Goal: Transaction & Acquisition: Purchase product/service

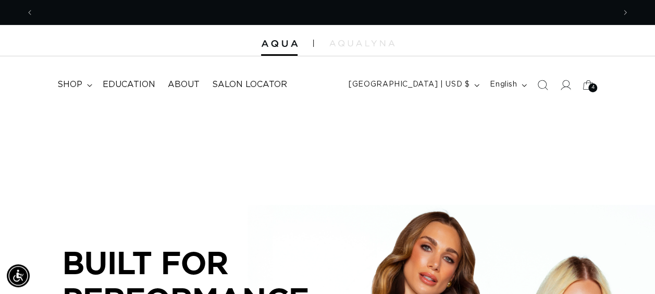
scroll to position [0, 581]
click at [85, 83] on summary "shop" at bounding box center [73, 84] width 45 height 23
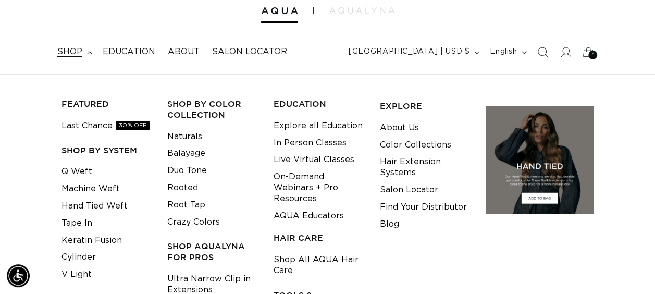
scroll to position [0, 1162]
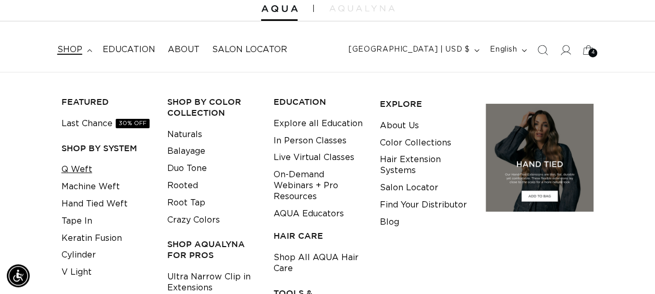
click at [80, 166] on link "Q Weft" at bounding box center [77, 169] width 31 height 17
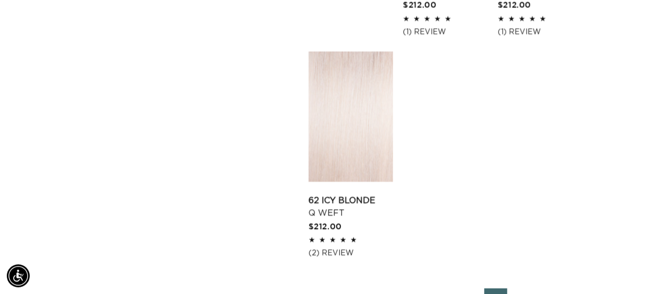
scroll to position [1452, 0]
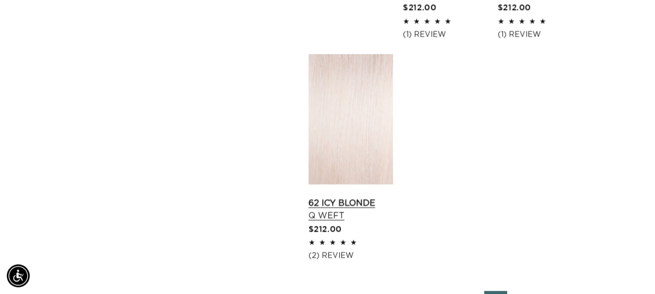
click at [358, 197] on link "62 Icy Blonde Q Weft" at bounding box center [351, 209] width 84 height 25
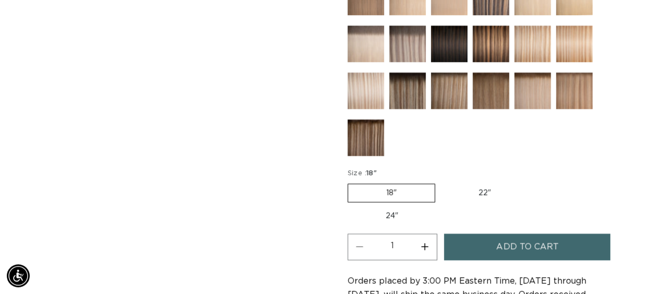
scroll to position [0, 581]
click at [493, 184] on label "22" Variant sold out or unavailable" at bounding box center [484, 193] width 89 height 18
click at [441, 182] on input "22" Variant sold out or unavailable" at bounding box center [440, 181] width 1 height 1
radio input "true"
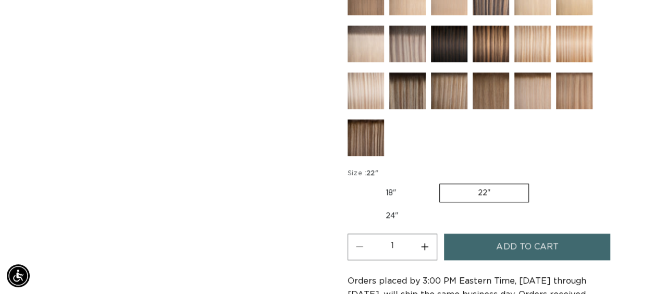
click at [427, 240] on button "Increase quantity for 62 Icy Blonde - Q Weft" at bounding box center [424, 247] width 23 height 27
type input "3"
click at [494, 238] on button "Add to cart" at bounding box center [527, 247] width 166 height 27
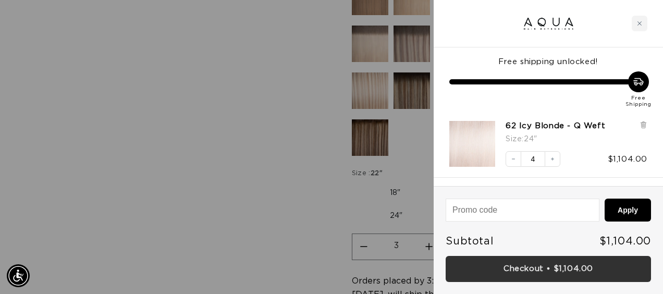
click at [529, 264] on link "Checkout • $1,104.00" at bounding box center [548, 269] width 205 height 27
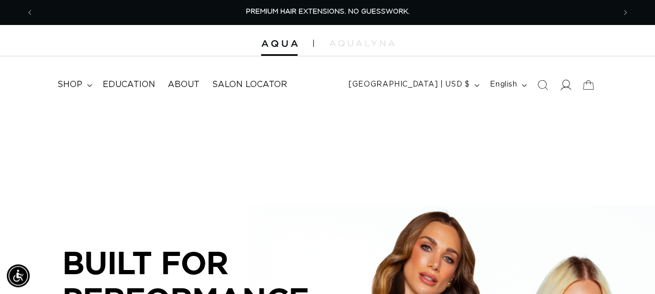
click at [566, 85] on icon at bounding box center [565, 84] width 11 height 11
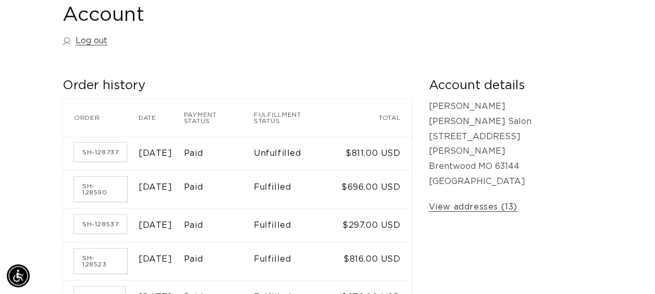
scroll to position [125, 0]
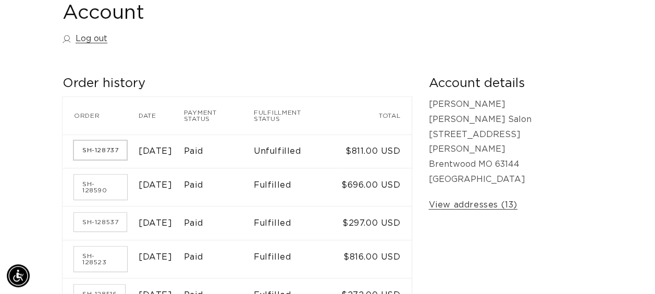
click at [84, 141] on link "SH-128737" at bounding box center [100, 150] width 53 height 19
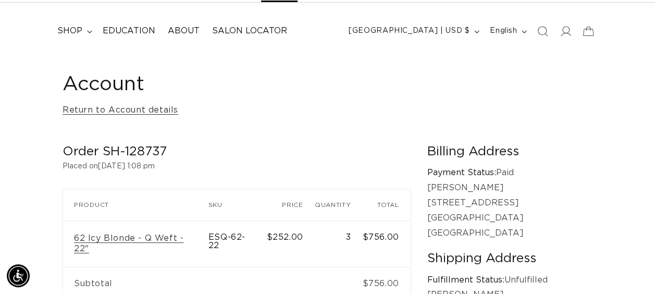
scroll to position [54, 0]
drag, startPoint x: 164, startPoint y: 146, endPoint x: 102, endPoint y: 145, distance: 61.5
click at [102, 145] on h2 "Order SH-128737" at bounding box center [237, 151] width 348 height 16
copy h2 "SH-128737"
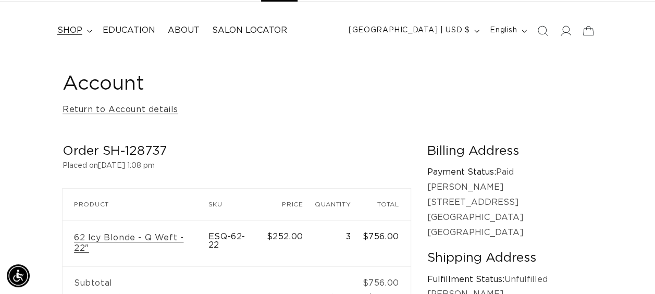
click at [78, 25] on span "shop" at bounding box center [69, 30] width 25 height 11
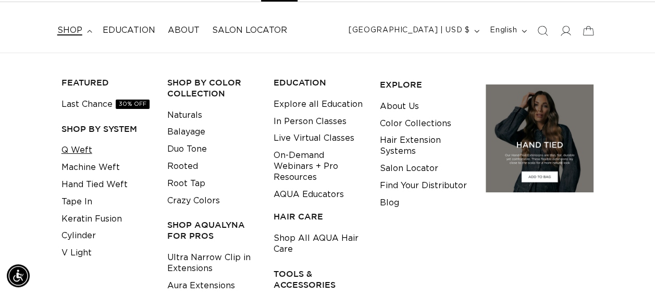
click at [79, 154] on link "Q Weft" at bounding box center [77, 150] width 31 height 17
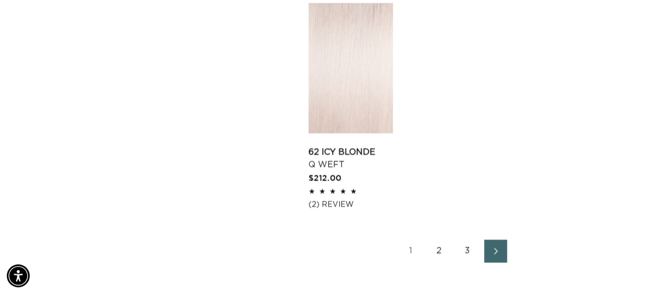
scroll to position [1504, 0]
click at [440, 239] on link "2" at bounding box center [439, 250] width 23 height 23
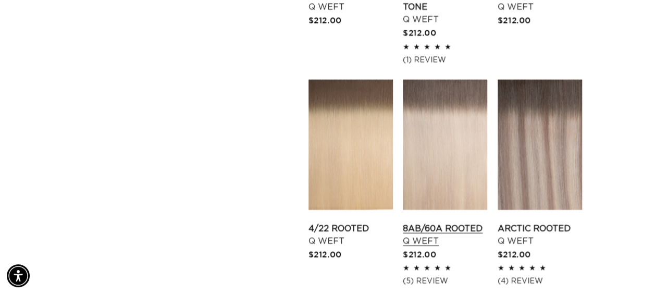
scroll to position [0, 1162]
click at [460, 223] on link "8AB/60A Rooted Q Weft" at bounding box center [445, 235] width 84 height 25
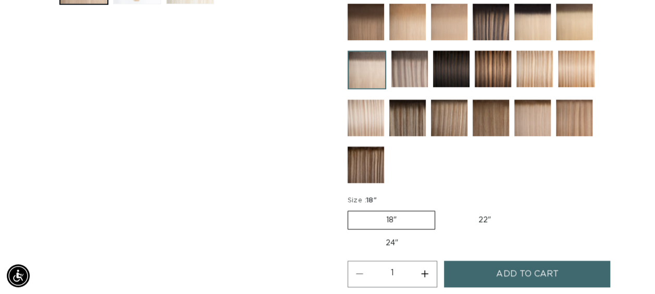
scroll to position [474, 0]
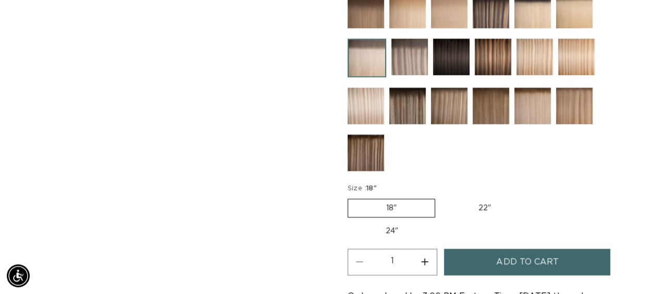
click at [483, 210] on label "22" Variant sold out or unavailable" at bounding box center [484, 208] width 89 height 18
click at [441, 197] on input "22" Variant sold out or unavailable" at bounding box center [440, 197] width 1 height 1
radio input "true"
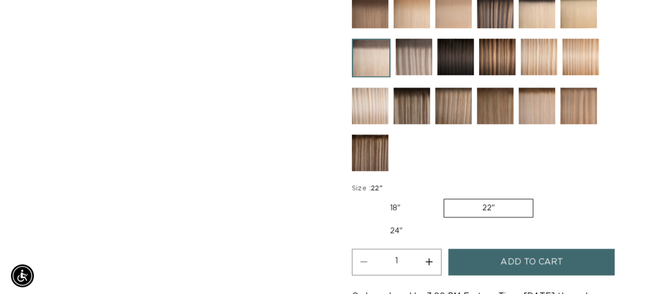
scroll to position [0, 581]
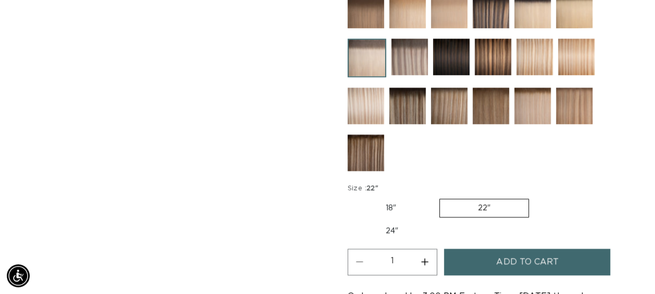
click at [423, 259] on button "Increase quantity for 8AB/60A Rooted - Q Weft" at bounding box center [424, 262] width 23 height 27
type input "2"
click at [477, 259] on button "Add to cart" at bounding box center [527, 262] width 166 height 27
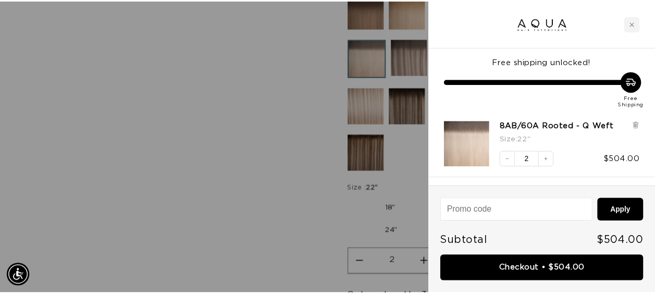
scroll to position [0, 1178]
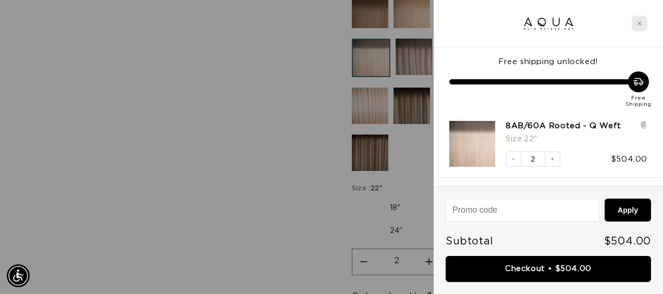
click at [642, 22] on icon "Close cart" at bounding box center [639, 23] width 5 height 5
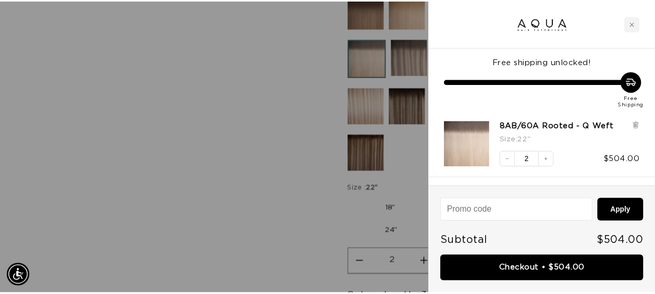
scroll to position [0, 0]
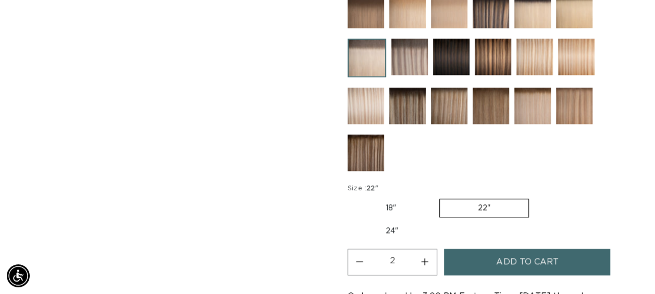
click at [637, 25] on div "Home 8AB/60A Rooted - Q Weft Skip to product information Open media 1 in modal …" at bounding box center [327, 42] width 655 height 807
click at [525, 111] on img at bounding box center [532, 106] width 36 height 36
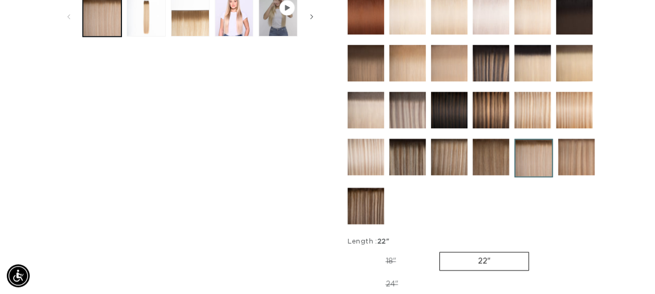
click at [376, 153] on img at bounding box center [366, 157] width 36 height 36
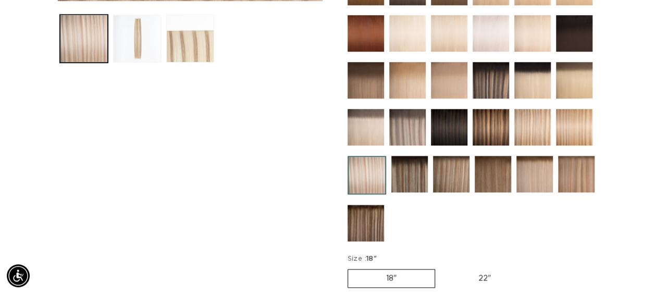
scroll to position [0, 581]
click at [470, 285] on fieldset "Size : 18" 18" Variant sold out or unavailable 22" Variant sold out or unavaila…" at bounding box center [473, 282] width 251 height 57
click at [487, 272] on label "22" Variant sold out or unavailable" at bounding box center [484, 278] width 89 height 18
click at [441, 267] on input "22" Variant sold out or unavailable" at bounding box center [440, 267] width 1 height 1
radio input "true"
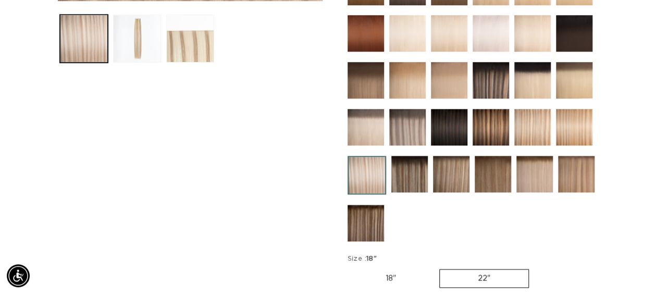
click at [482, 273] on label "22" Variant sold out or unavailable" at bounding box center [484, 278] width 90 height 19
click at [440, 267] on input "22" Variant sold out or unavailable" at bounding box center [439, 267] width 1 height 1
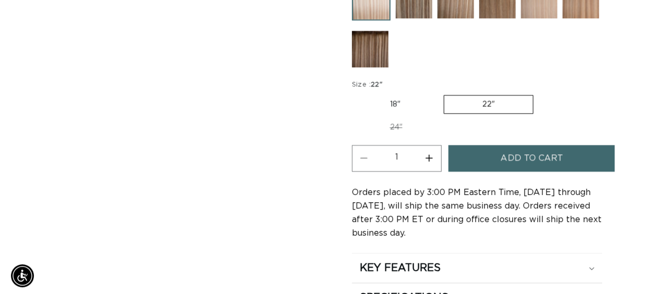
scroll to position [0, 1162]
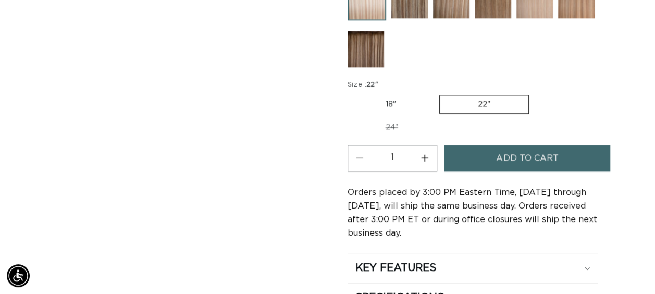
click at [507, 153] on span "Add to cart" at bounding box center [527, 158] width 62 height 27
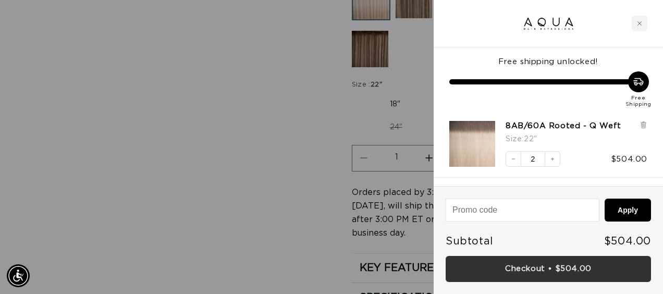
scroll to position [0, 0]
click at [527, 264] on link "Checkout • $756.00" at bounding box center [548, 269] width 205 height 27
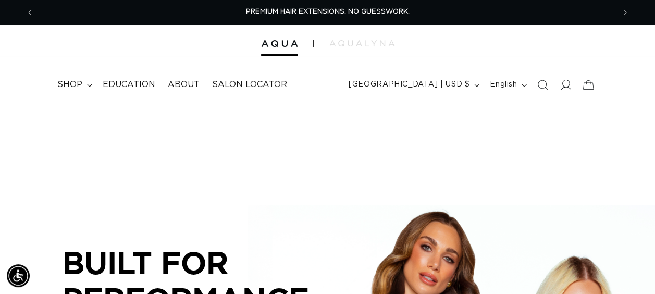
click at [566, 77] on span at bounding box center [565, 84] width 23 height 23
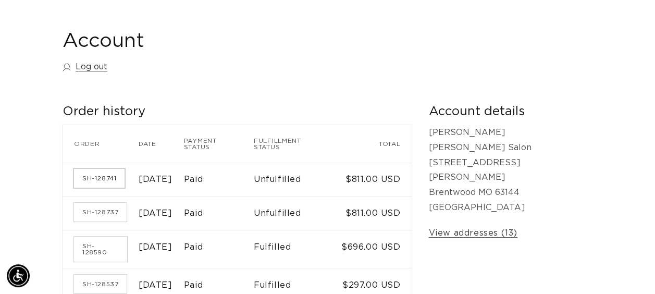
scroll to position [0, 581]
click at [100, 179] on link "SH-128741" at bounding box center [99, 178] width 51 height 19
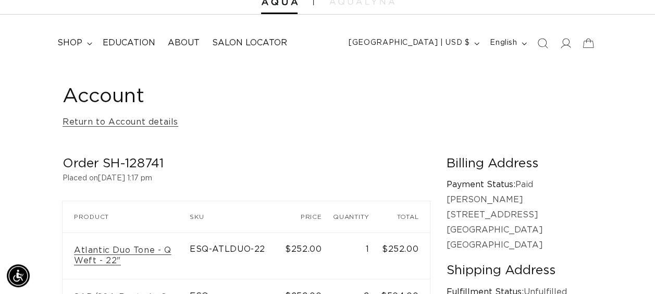
scroll to position [42, 0]
drag, startPoint x: 173, startPoint y: 165, endPoint x: 104, endPoint y: 159, distance: 69.0
click at [104, 159] on h2 "Order SH-128741" at bounding box center [246, 163] width 367 height 16
copy h2 "SH-128741"
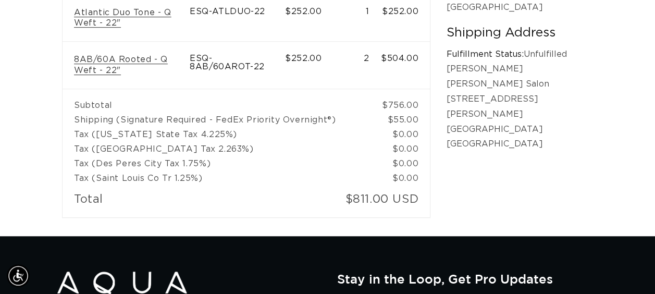
scroll to position [0, 0]
drag, startPoint x: 73, startPoint y: 60, endPoint x: 333, endPoint y: 138, distance: 270.3
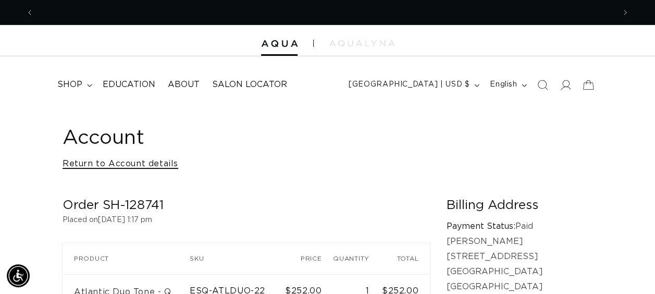
scroll to position [0, 1162]
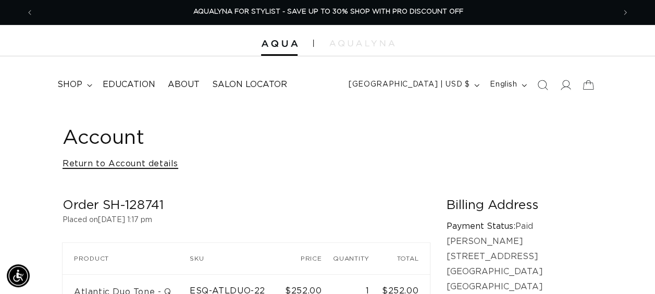
click at [131, 167] on link "Return to Account details" at bounding box center [121, 163] width 116 height 15
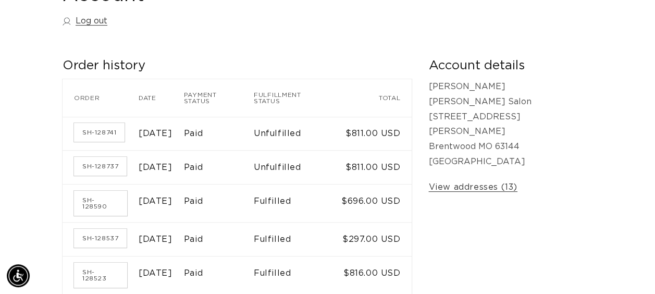
scroll to position [0, 1162]
click at [101, 157] on link "SH-128737" at bounding box center [100, 166] width 53 height 19
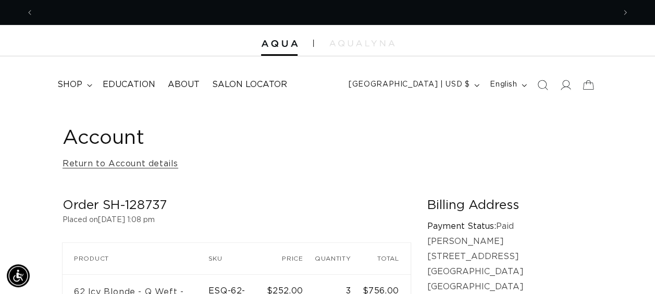
scroll to position [0, 581]
click at [70, 82] on span "shop" at bounding box center [69, 84] width 25 height 11
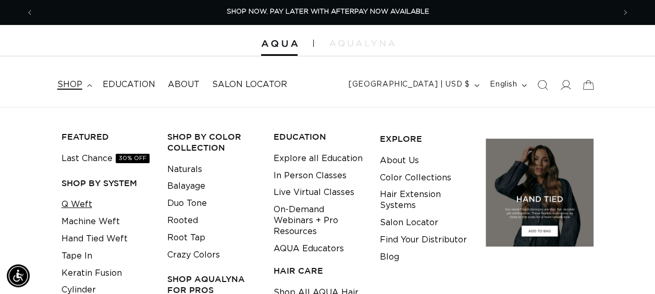
click at [70, 201] on link "Q Weft" at bounding box center [77, 204] width 31 height 17
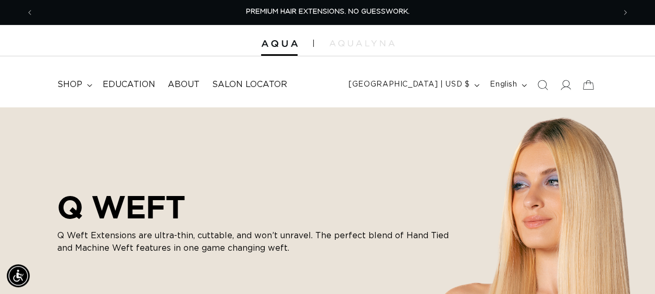
scroll to position [0, 1162]
click at [89, 79] on summary "shop" at bounding box center [73, 84] width 45 height 23
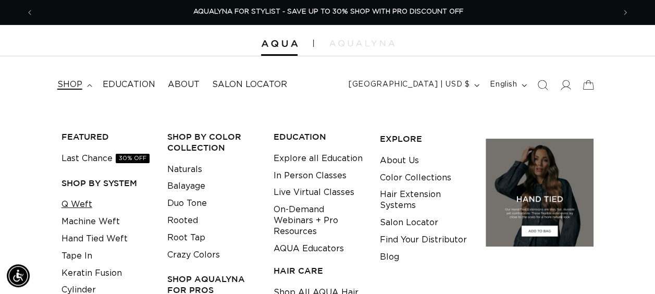
click at [83, 204] on link "Q Weft" at bounding box center [77, 204] width 31 height 17
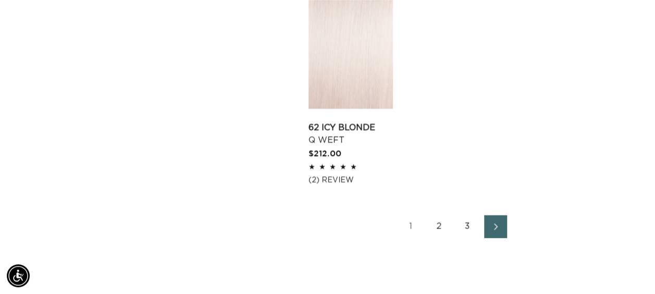
scroll to position [0, 581]
click at [373, 121] on link "62 Icy Blonde Q Weft" at bounding box center [351, 133] width 84 height 25
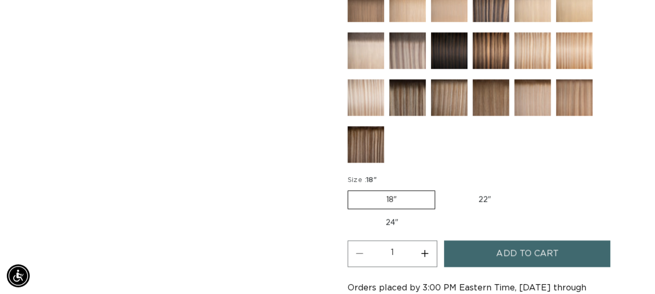
scroll to position [497, 0]
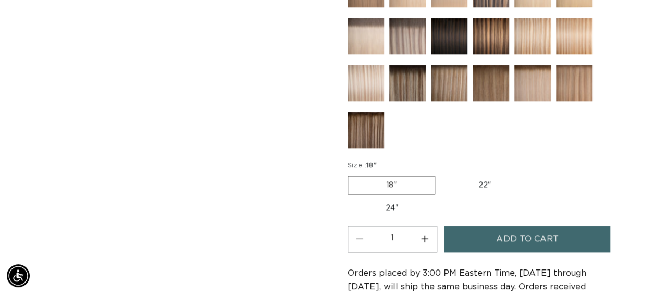
click at [385, 205] on label "24" Variant sold out or unavailable" at bounding box center [392, 208] width 89 height 18
click at [534, 174] on input "24" Variant sold out or unavailable" at bounding box center [534, 174] width 1 height 1
radio input "true"
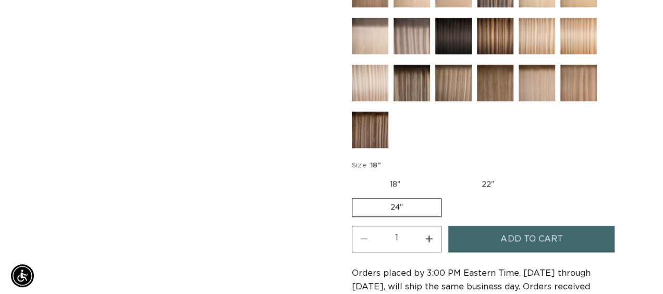
scroll to position [0, 581]
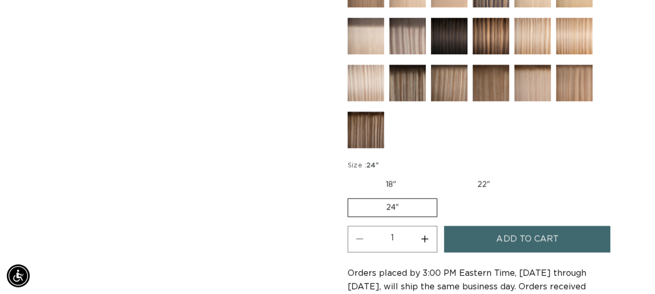
click at [423, 233] on button "Increase quantity for 62 Icy Blonde - Q Weft" at bounding box center [424, 239] width 23 height 27
type input "4"
click at [502, 237] on span "Add to cart" at bounding box center [527, 239] width 62 height 27
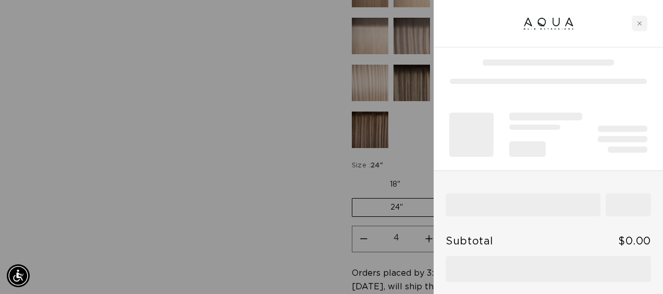
scroll to position [0, 1178]
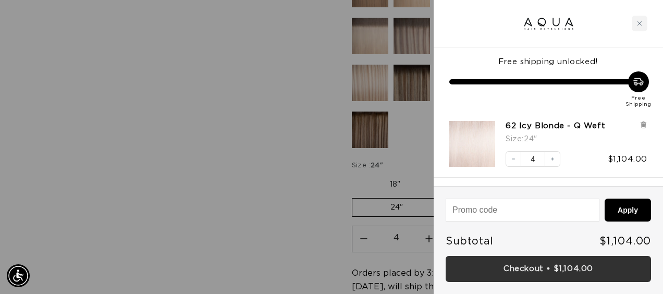
click at [581, 265] on link "Checkout • $1,104.00" at bounding box center [548, 269] width 205 height 27
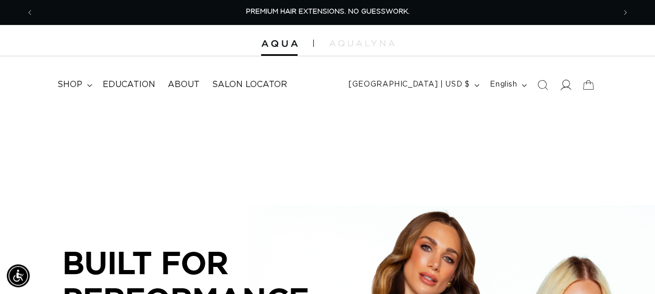
click at [563, 91] on span at bounding box center [565, 84] width 23 height 23
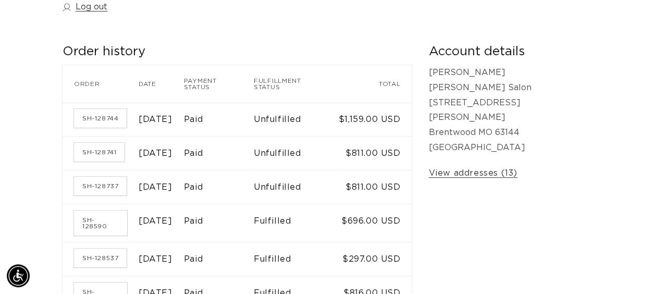
scroll to position [0, 581]
click at [90, 148] on link "SH-128741" at bounding box center [99, 152] width 51 height 19
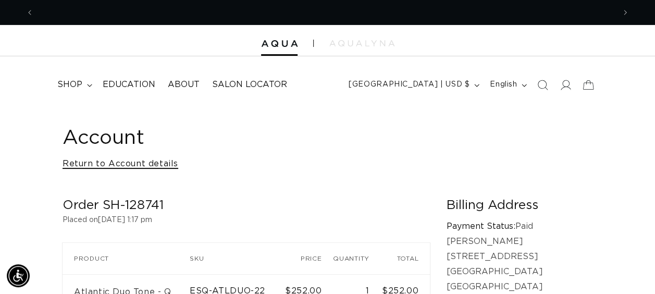
scroll to position [0, 1162]
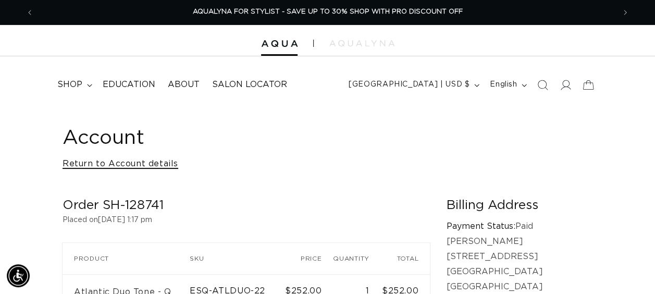
click at [81, 164] on link "Return to Account details" at bounding box center [121, 163] width 116 height 15
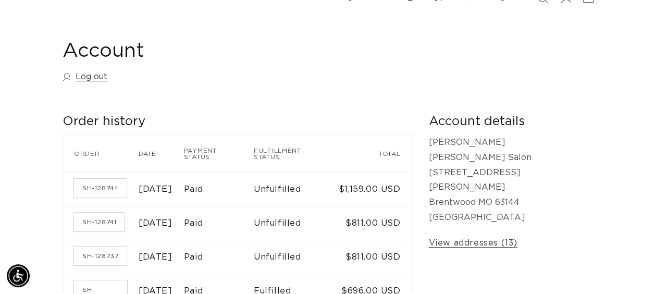
scroll to position [91, 0]
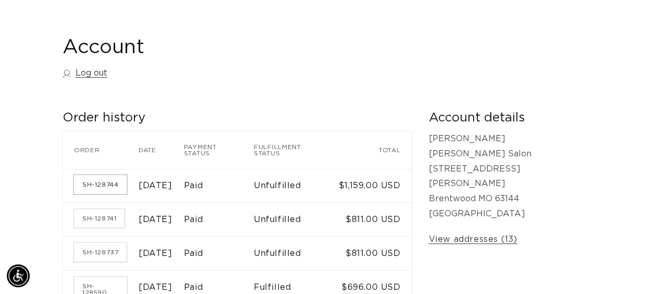
click at [112, 178] on link "SH-128744" at bounding box center [100, 184] width 53 height 19
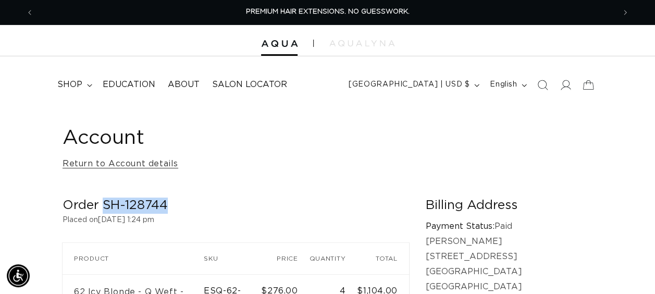
drag, startPoint x: 167, startPoint y: 206, endPoint x: 104, endPoint y: 201, distance: 62.8
click at [104, 201] on h2 "Order SH-128744" at bounding box center [236, 206] width 347 height 16
copy h2 "SH-128744"
